Goal: Task Accomplishment & Management: Complete application form

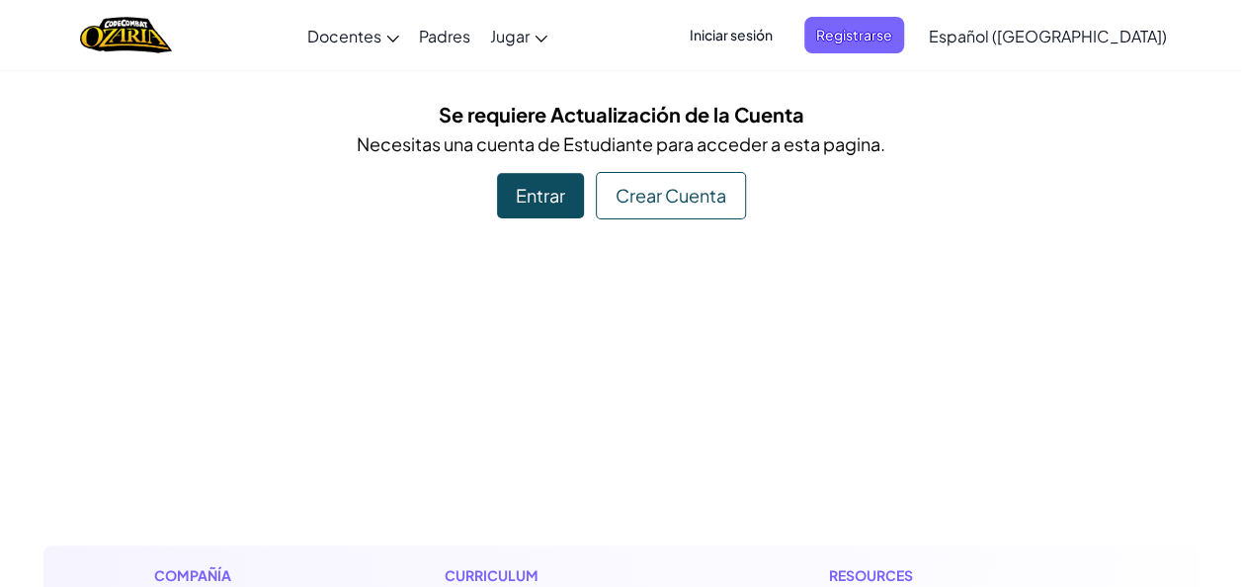
click at [694, 182] on div "Crear Cuenta" at bounding box center [671, 195] width 150 height 47
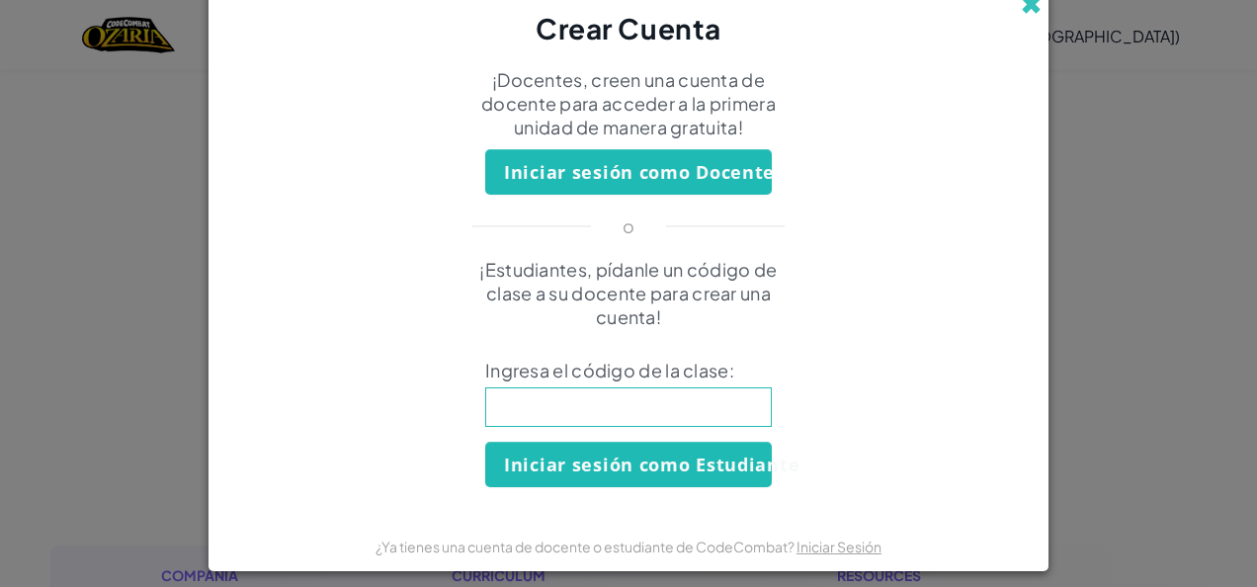
click at [1028, 12] on span at bounding box center [1031, 4] width 21 height 21
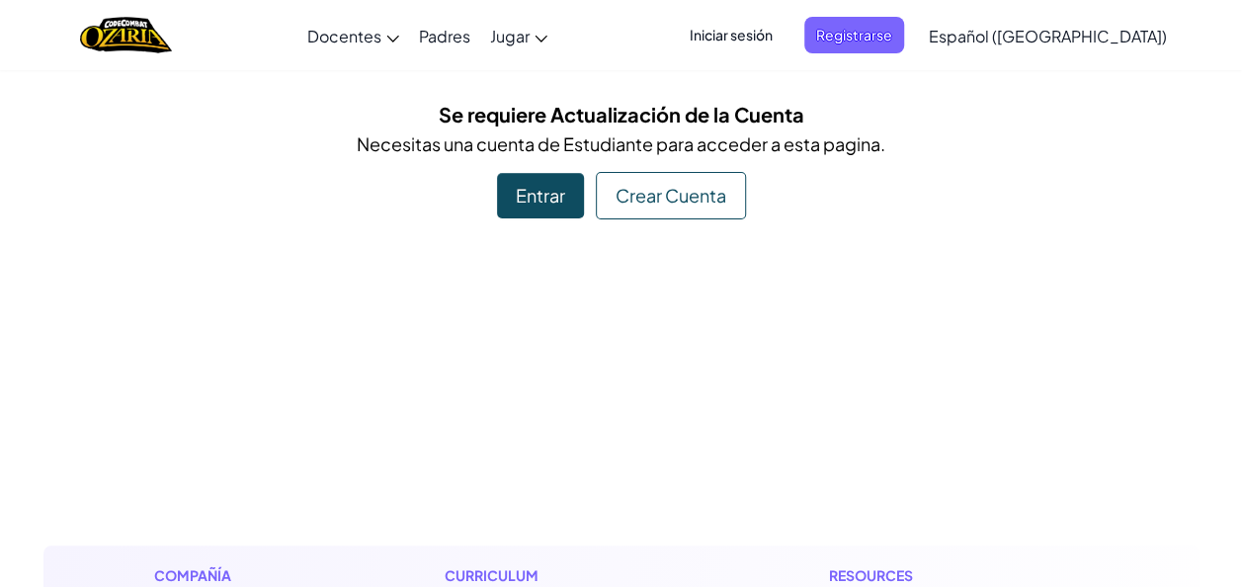
click at [550, 187] on div "Entrar" at bounding box center [540, 195] width 87 height 45
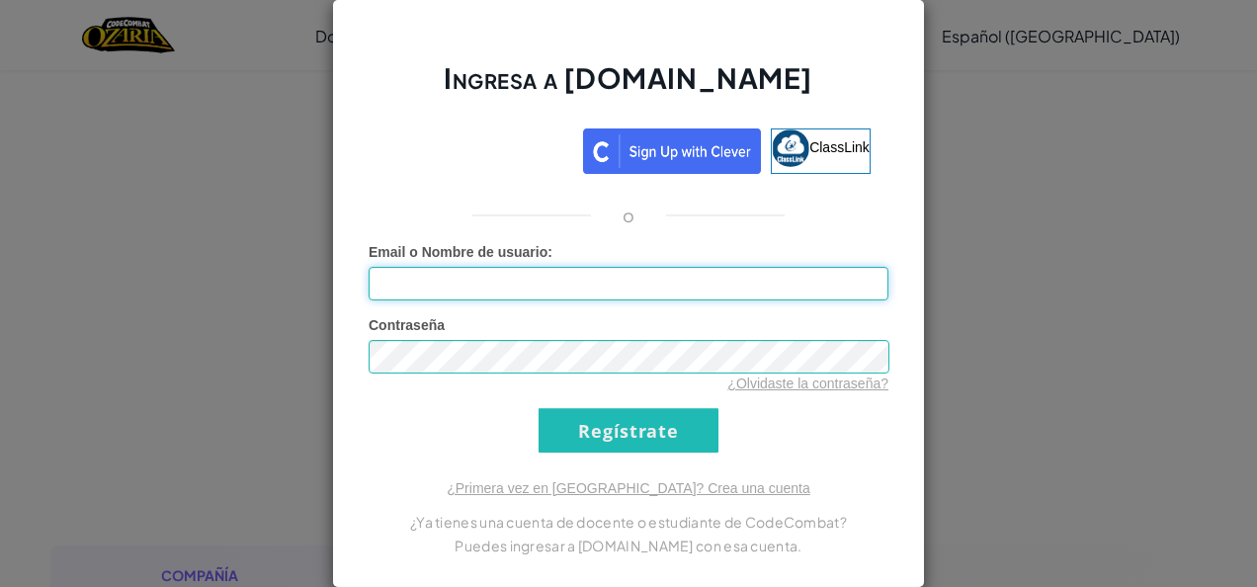
click at [486, 290] on input "Email o Nombre de usuario :" at bounding box center [629, 284] width 520 height 34
type input "[EMAIL_ADDRESS][DOMAIN_NAME]"
click at [539, 408] on input "Regístrate" at bounding box center [629, 430] width 180 height 44
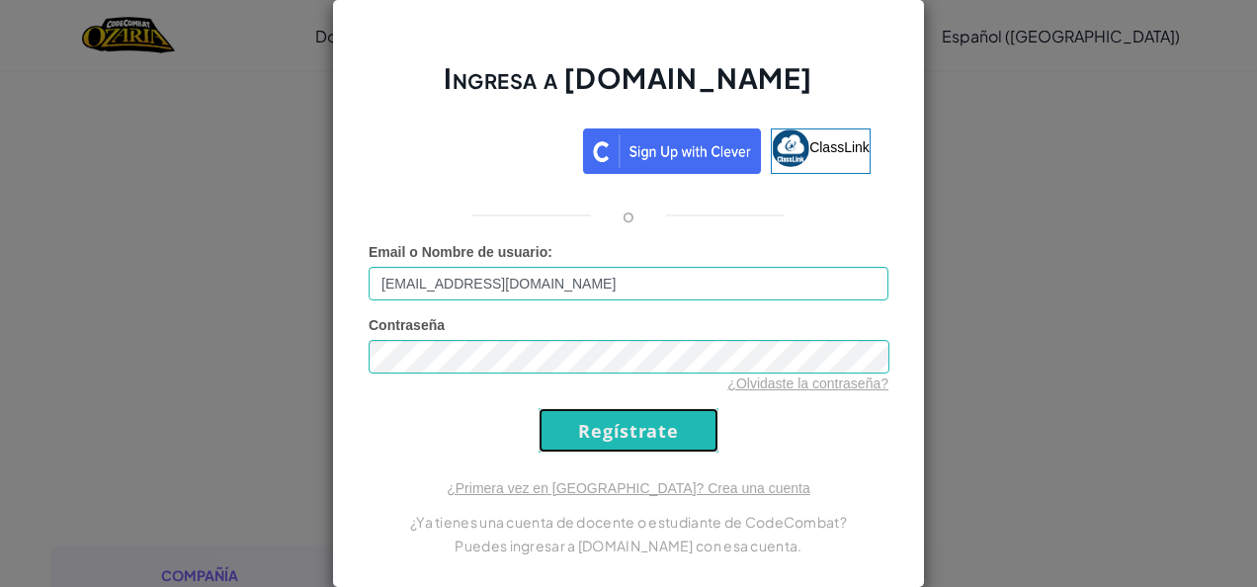
click at [602, 440] on input "Regístrate" at bounding box center [629, 430] width 180 height 44
